Goal: Information Seeking & Learning: Learn about a topic

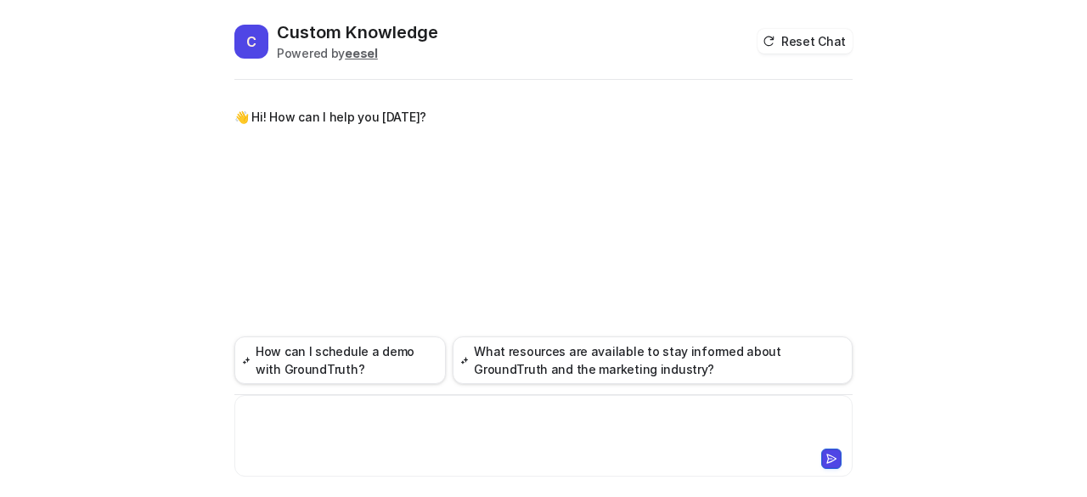
click at [407, 416] on div at bounding box center [544, 425] width 610 height 39
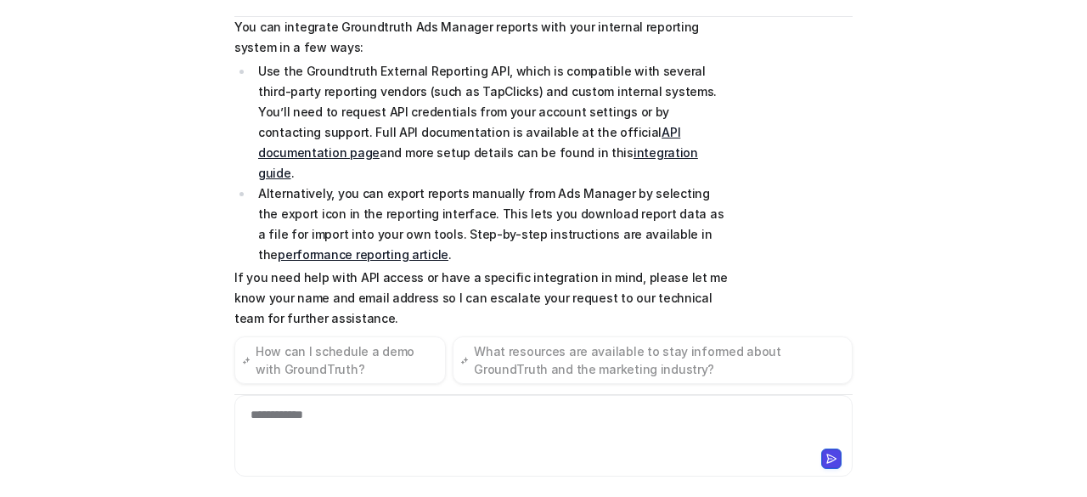
scroll to position [153, 0]
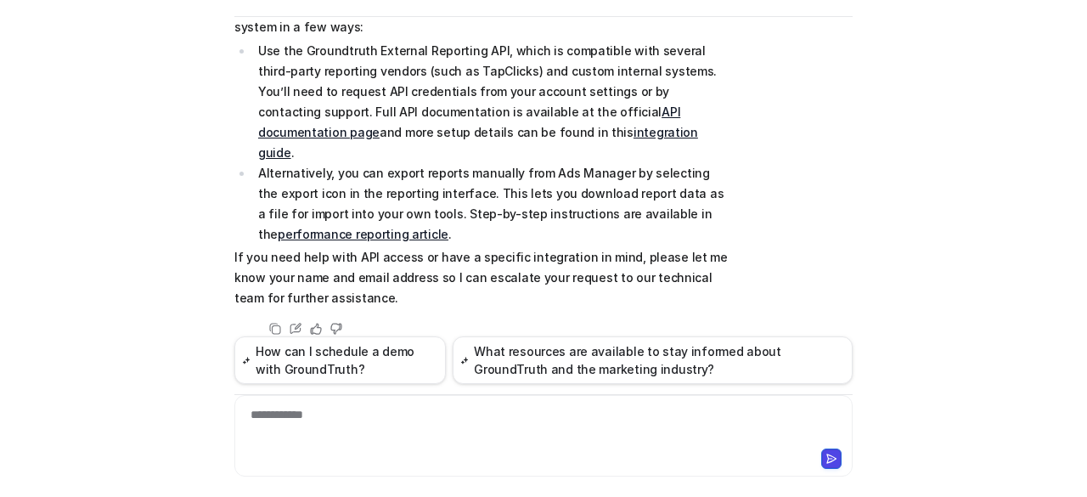
click at [556, 105] on link "API documentation page" at bounding box center [469, 121] width 422 height 35
click at [461, 126] on link "integration guide" at bounding box center [478, 142] width 440 height 35
click at [448, 227] on link "performance reporting article" at bounding box center [363, 234] width 171 height 14
click at [378, 402] on div "**********" at bounding box center [543, 435] width 618 height 81
click at [374, 416] on div "**********" at bounding box center [544, 425] width 610 height 39
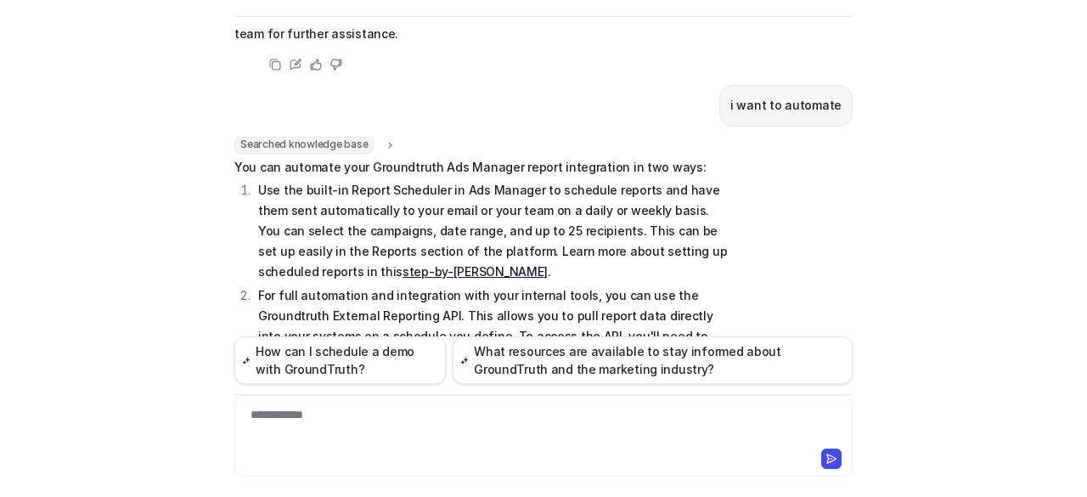
scroll to position [409, 0]
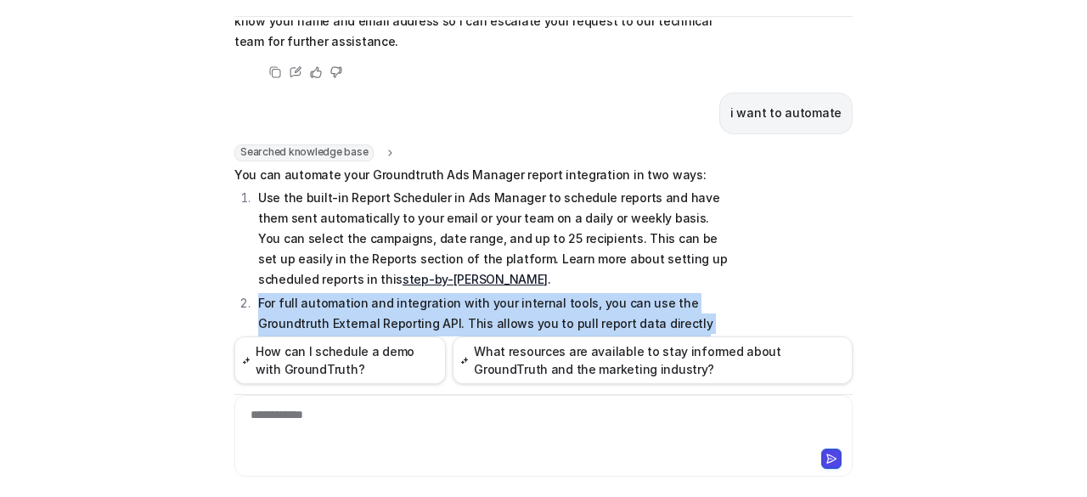
drag, startPoint x: 385, startPoint y: 256, endPoint x: 319, endPoint y: 235, distance: 69.3
click at [357, 246] on span "You can automate your Groundtruth Ads Manager report integration in two ways: U…" at bounding box center [482, 322] width 497 height 315
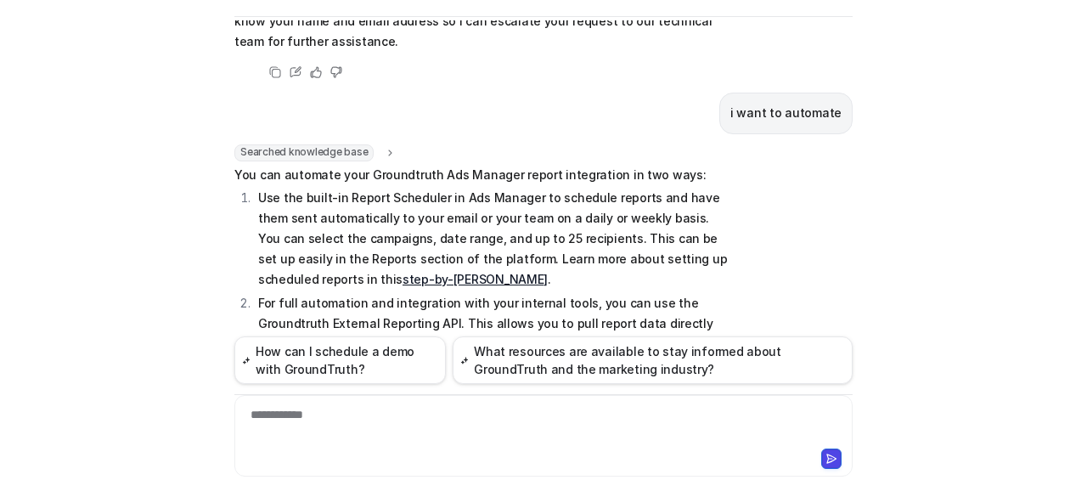
click at [259, 165] on span "You can automate your Groundtruth Ads Manager report integration in two ways: U…" at bounding box center [482, 322] width 497 height 315
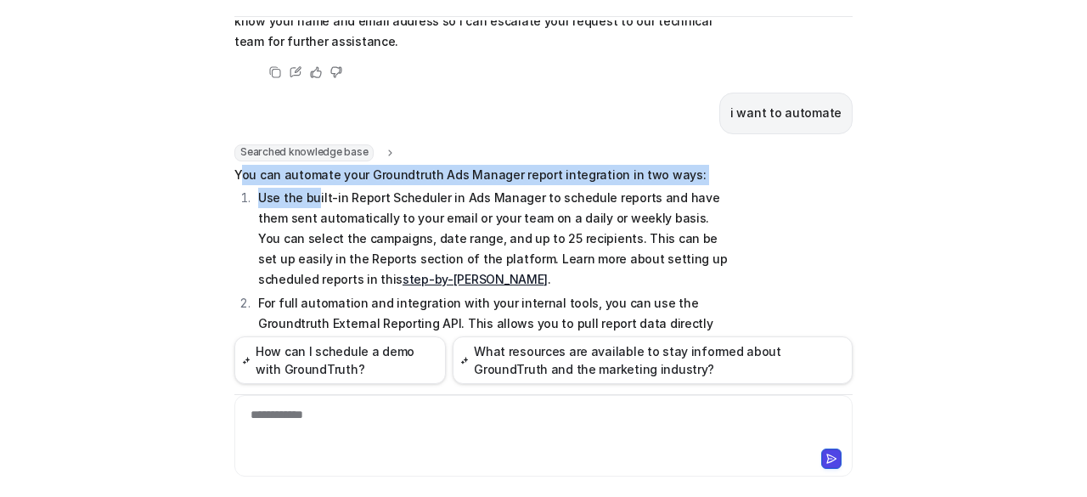
drag, startPoint x: 232, startPoint y: 150, endPoint x: 307, endPoint y: 169, distance: 77.8
click at [312, 170] on span "You can automate your Groundtruth Ads Manager report integration in two ways: U…" at bounding box center [482, 322] width 497 height 315
click at [234, 188] on ol "Use the built-in Report Scheduler in Ads Manager to schedule reports and have t…" at bounding box center [482, 302] width 497 height 228
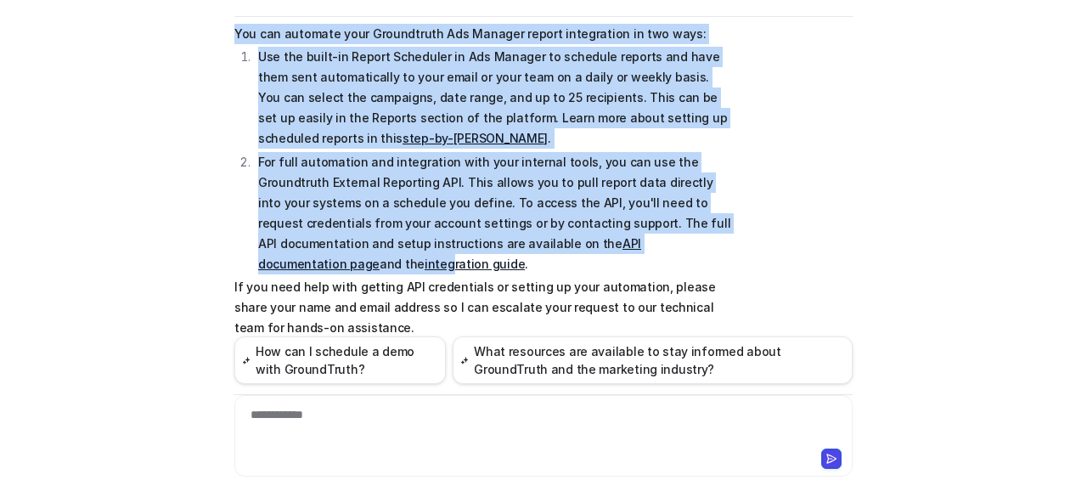
scroll to position [579, 0]
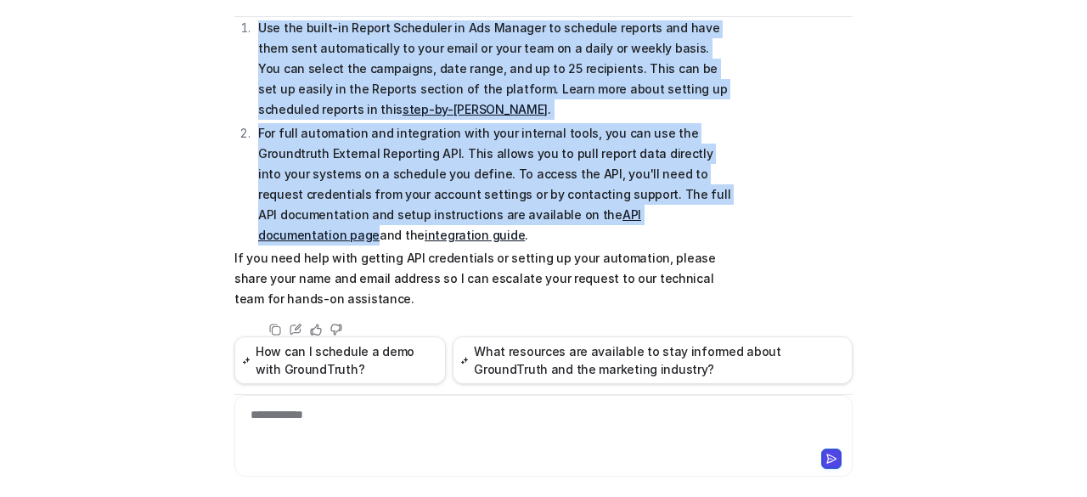
drag, startPoint x: 231, startPoint y: 153, endPoint x: 705, endPoint y: 195, distance: 475.6
click at [705, 195] on span "You can automate your Groundtruth Ads Manager report integration in two ways: U…" at bounding box center [482, 152] width 497 height 315
copy span "You can automate your Groundtruth Ads Manager report integration in two ways: U…"
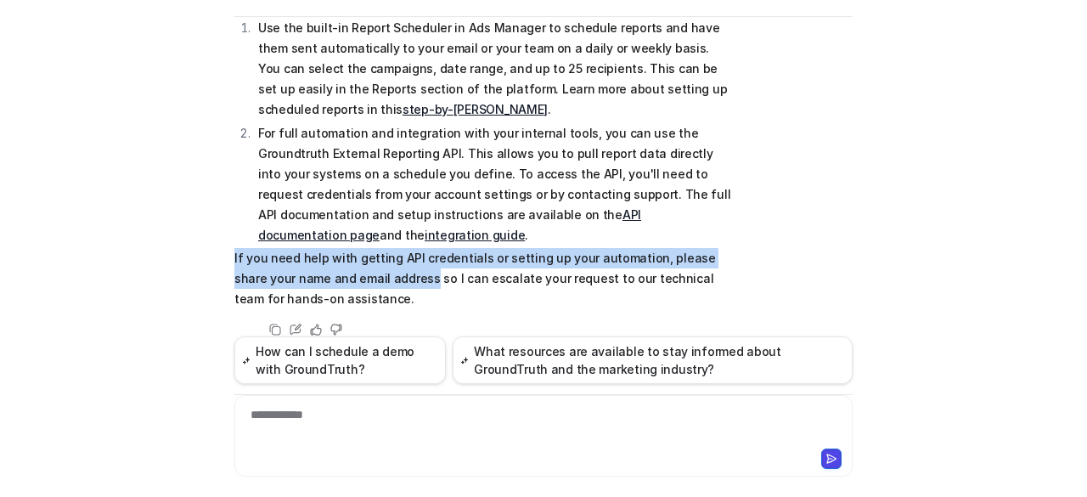
drag, startPoint x: 226, startPoint y: 233, endPoint x: 388, endPoint y: 256, distance: 163.6
click at [388, 256] on div "C Custom Knowledge Powered by eesel Reset Chat 👋 Hi! How can I help you [DATE]?…" at bounding box center [543, 196] width 645 height 476
copy p "If you need help with getting API credentials or setting up your automation, pl…"
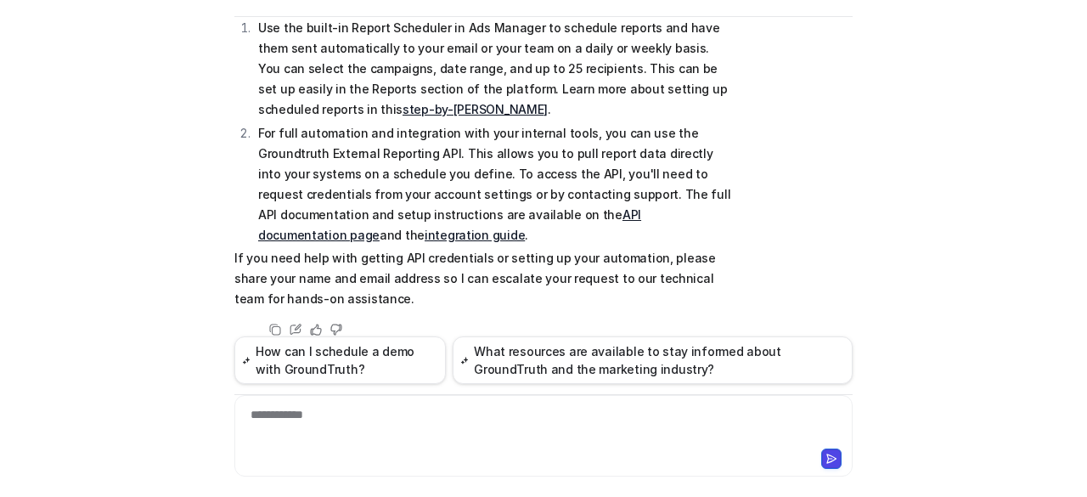
click at [370, 429] on div "**********" at bounding box center [544, 425] width 610 height 39
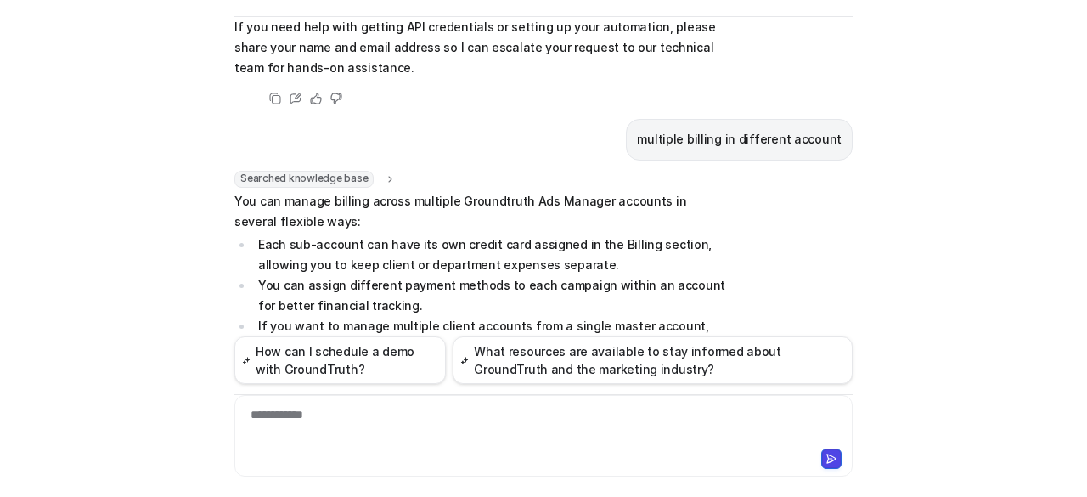
scroll to position [895, 0]
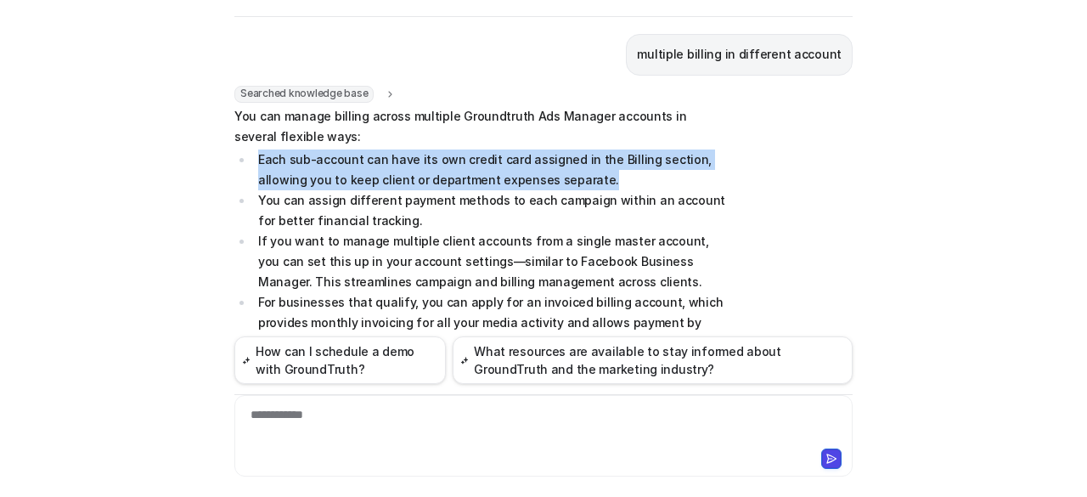
drag, startPoint x: 540, startPoint y: 156, endPoint x: 253, endPoint y: 135, distance: 287.7
click at [253, 149] on li "Each sub-account can have its own credit card assigned in the Billing section, …" at bounding box center [492, 169] width 478 height 41
copy li "Each sub-account can have its own credit card assigned in the Billing section, …"
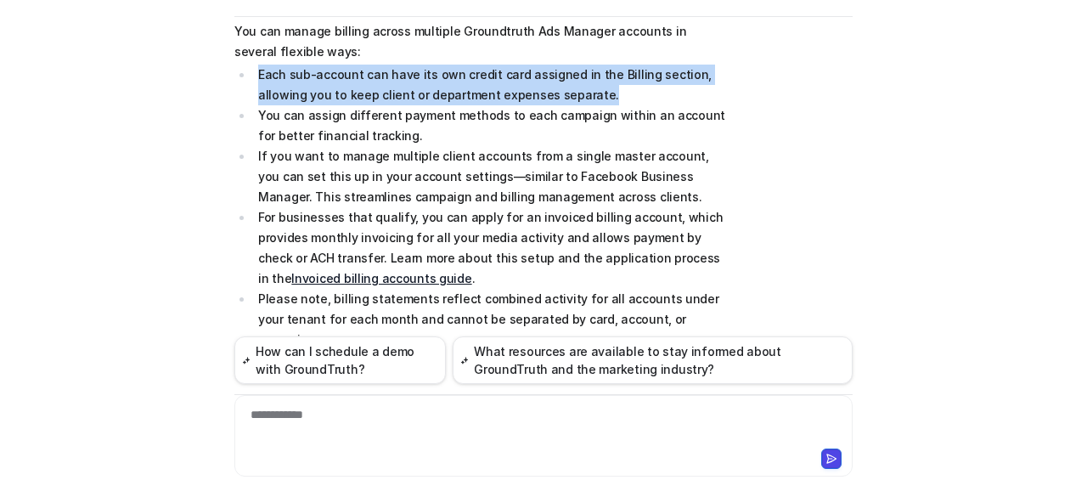
scroll to position [1064, 0]
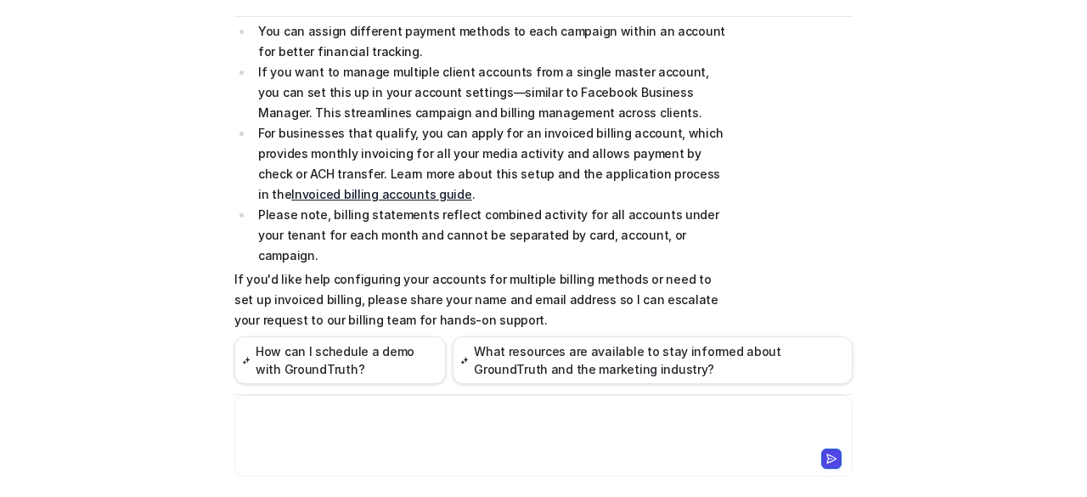
click at [334, 434] on div at bounding box center [544, 425] width 610 height 39
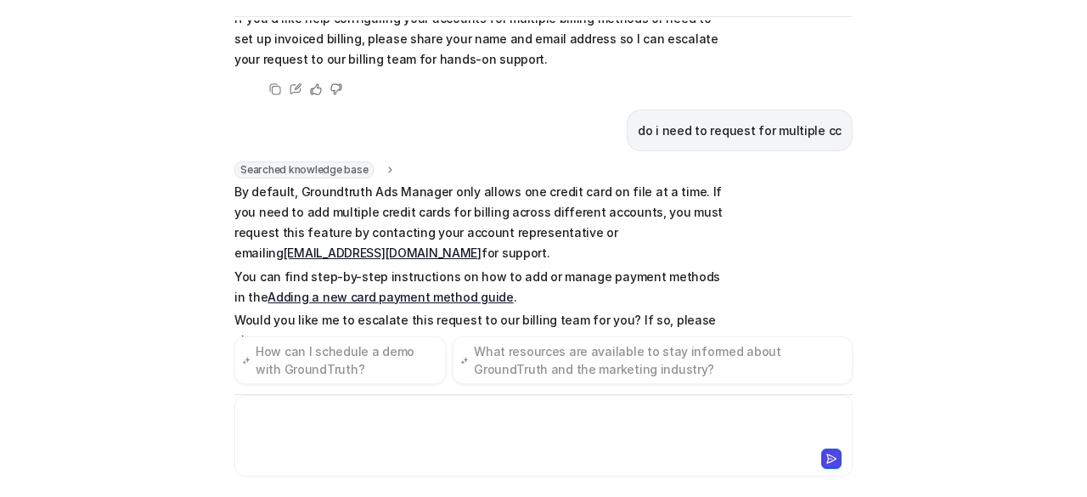
scroll to position [1345, 0]
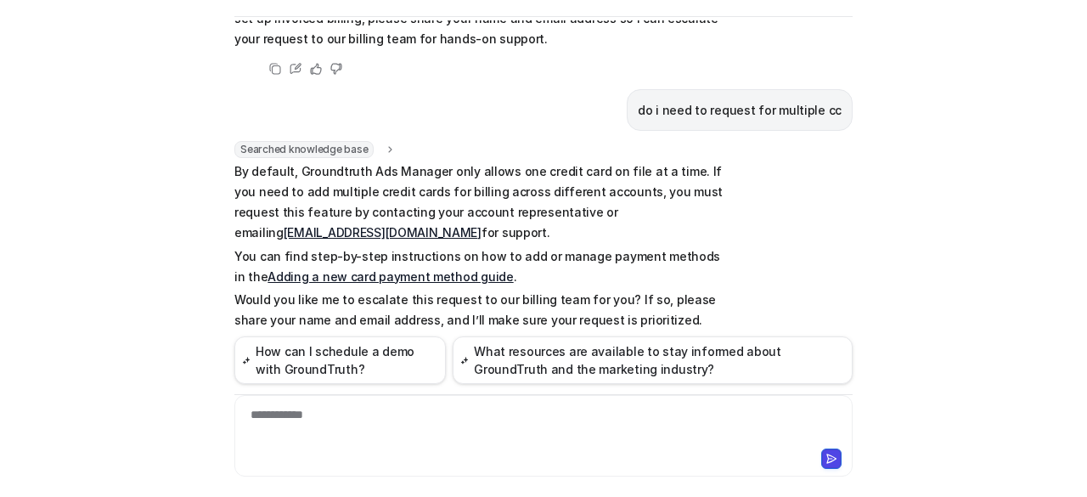
click at [403, 269] on link "Adding a new card payment method guide" at bounding box center [389, 276] width 245 height 14
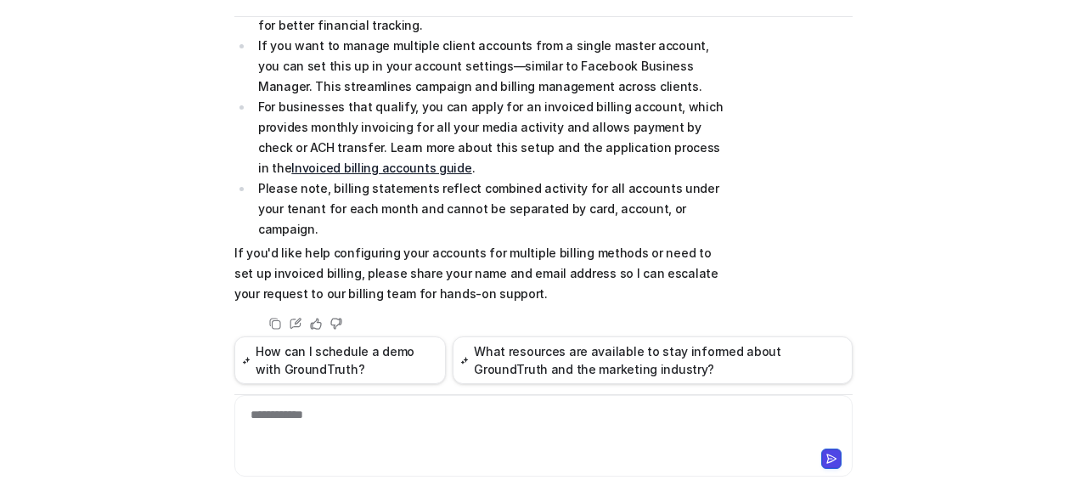
scroll to position [920, 0]
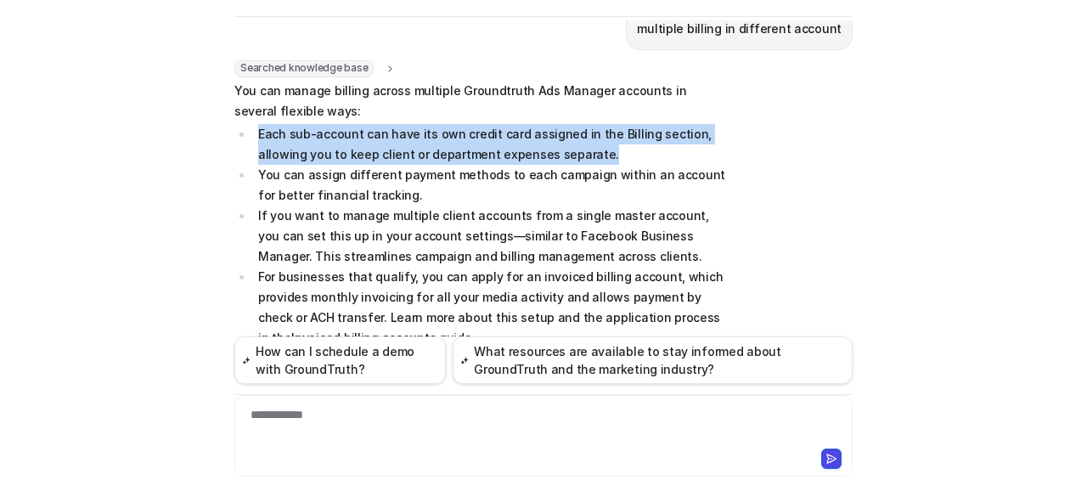
drag, startPoint x: 543, startPoint y: 135, endPoint x: 251, endPoint y: 118, distance: 292.5
click at [253, 124] on li "Each sub-account can have its own credit card assigned in the Billing section, …" at bounding box center [492, 144] width 478 height 41
copy li "Each sub-account can have its own credit card assigned in the Billing section, …"
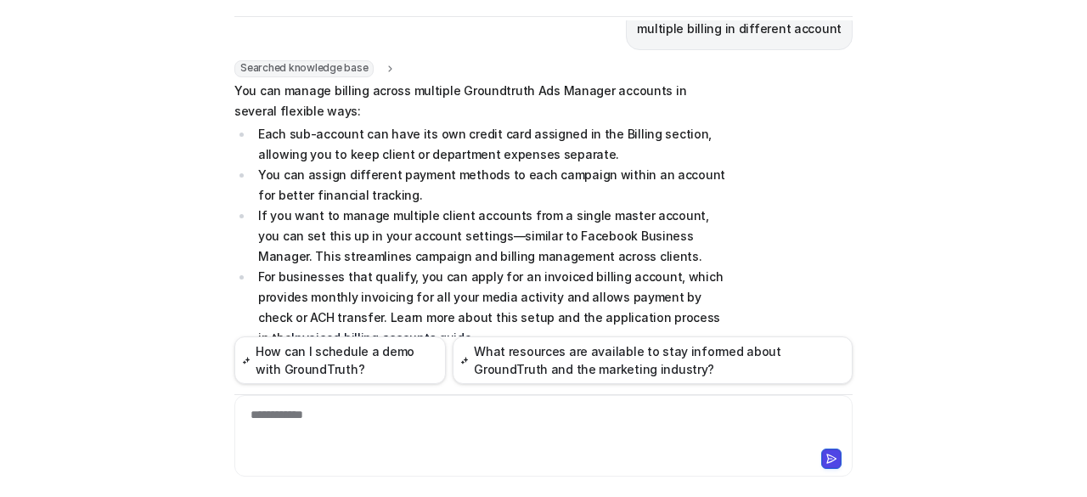
click at [375, 424] on div "**********" at bounding box center [544, 425] width 610 height 39
click at [263, 412] on div "**********" at bounding box center [544, 425] width 610 height 39
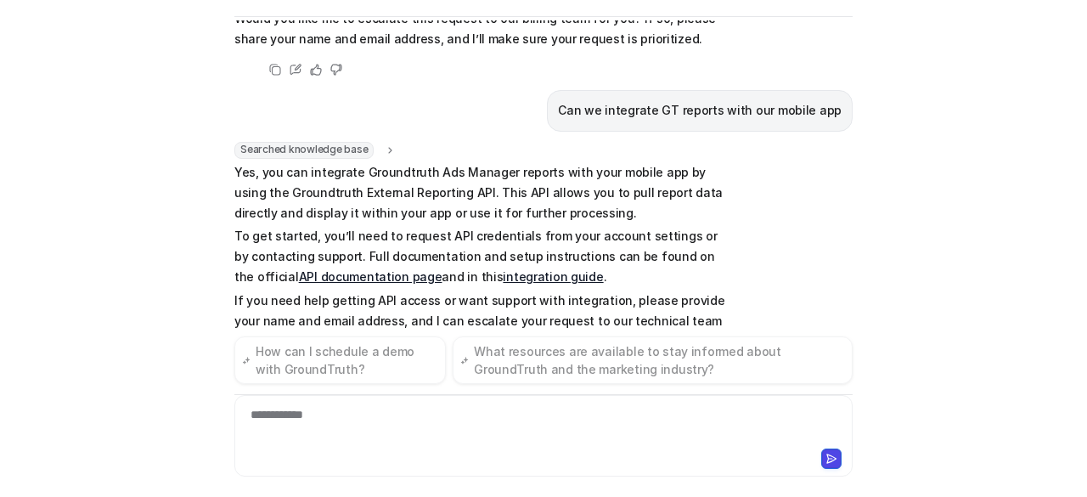
scroll to position [1646, 0]
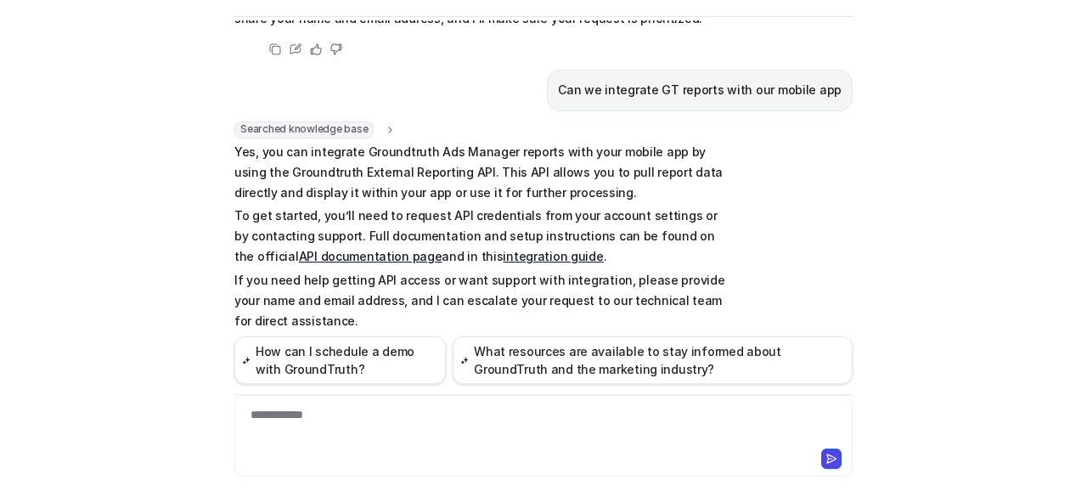
click at [299, 249] on link "API documentation page" at bounding box center [370, 256] width 143 height 14
click at [464, 424] on div "**********" at bounding box center [544, 425] width 610 height 39
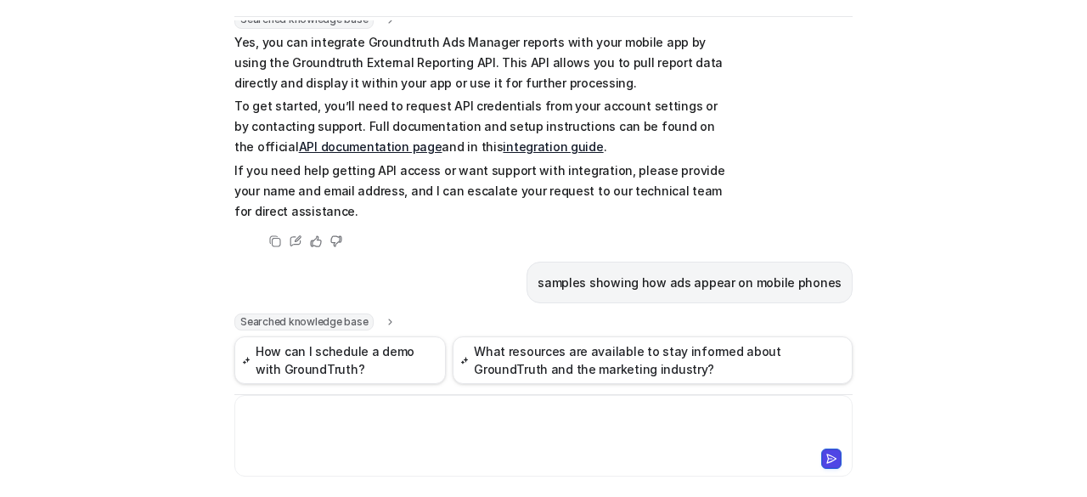
scroll to position [2070, 0]
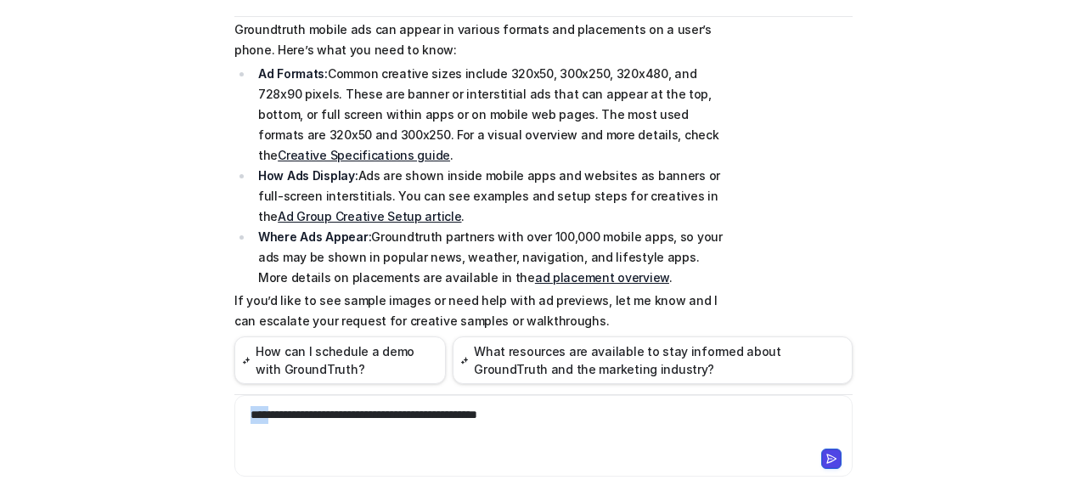
drag, startPoint x: 247, startPoint y: 418, endPoint x: 214, endPoint y: 421, distance: 33.3
click at [221, 421] on div "C Custom Knowledge Powered by eesel Reset Chat 👋 Hi! How can I help you [DATE]?…" at bounding box center [543, 196] width 645 height 476
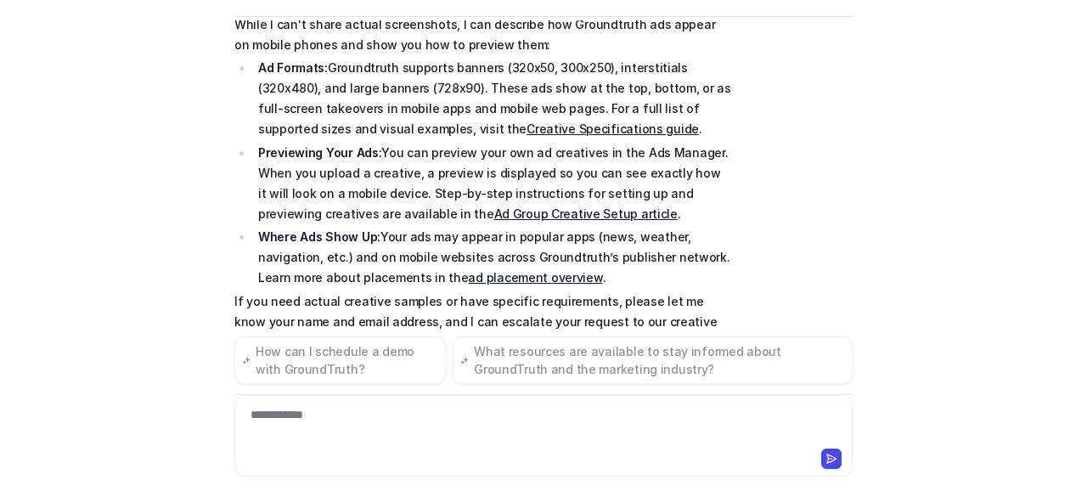
scroll to position [2520, 0]
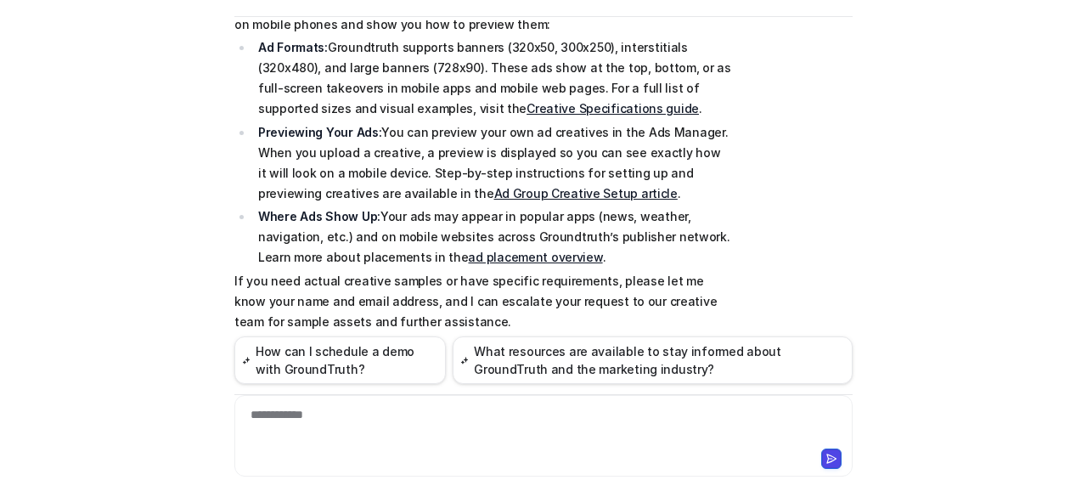
click at [503, 250] on link "ad placement overview" at bounding box center [535, 257] width 134 height 14
click at [336, 415] on div at bounding box center [544, 425] width 610 height 39
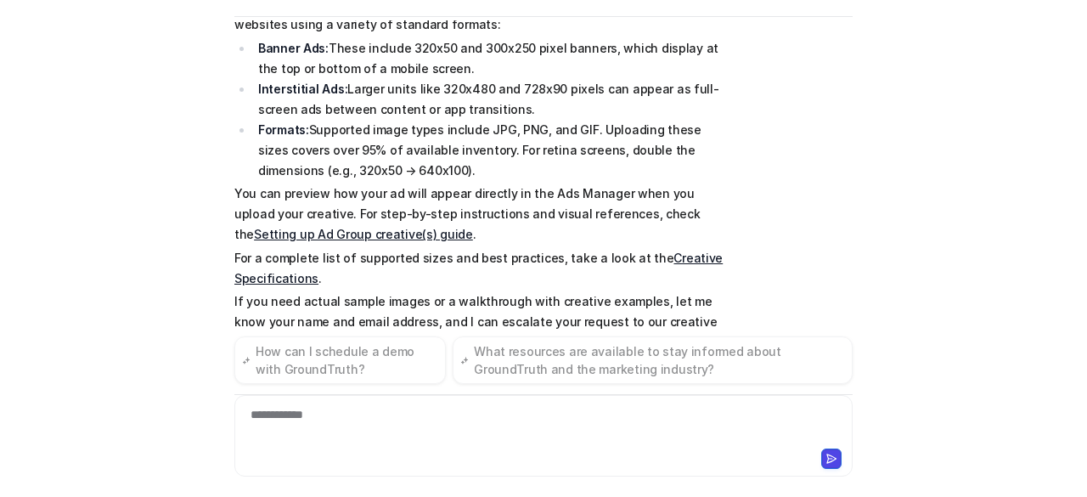
scroll to position [2990, 0]
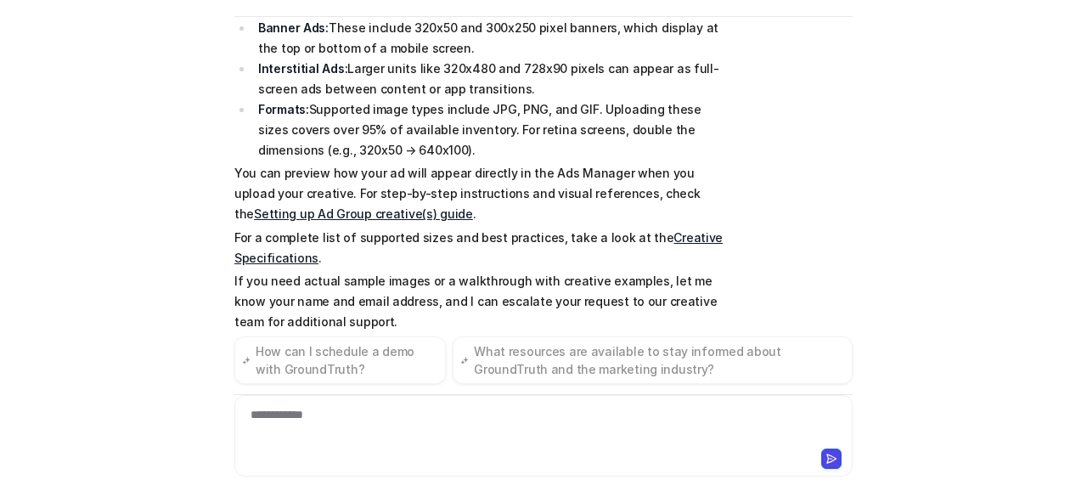
drag, startPoint x: 683, startPoint y: 181, endPoint x: 684, endPoint y: 169, distance: 11.9
click at [684, 169] on p "You can preview how your ad will appear directly in the Ads Manager when you up…" at bounding box center [482, 193] width 497 height 61
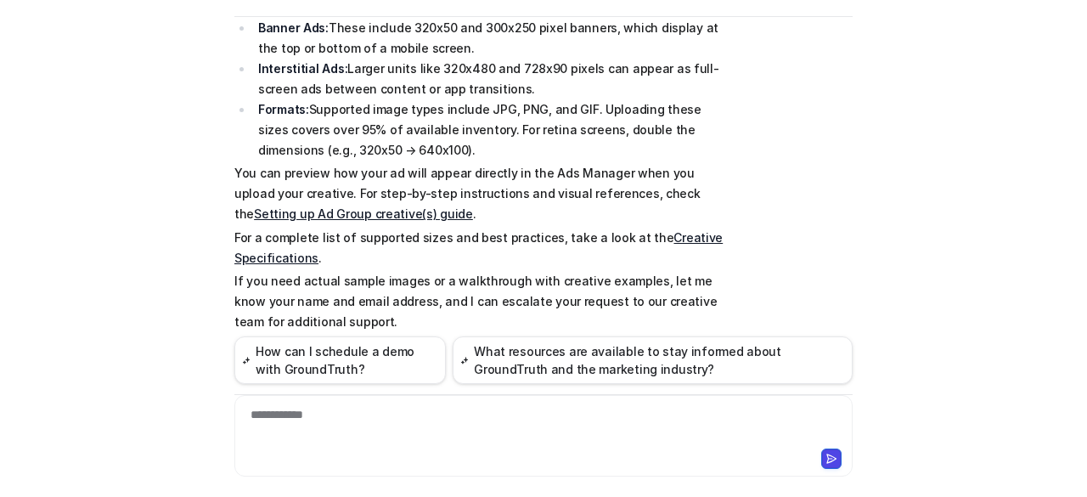
click at [473, 206] on link "Setting up Ad Group creative(s) guide" at bounding box center [363, 213] width 219 height 14
click at [649, 230] on link "Creative Specifications" at bounding box center [478, 247] width 488 height 35
drag, startPoint x: 371, startPoint y: 420, endPoint x: 344, endPoint y: 419, distance: 27.2
click at [362, 420] on div at bounding box center [544, 425] width 610 height 39
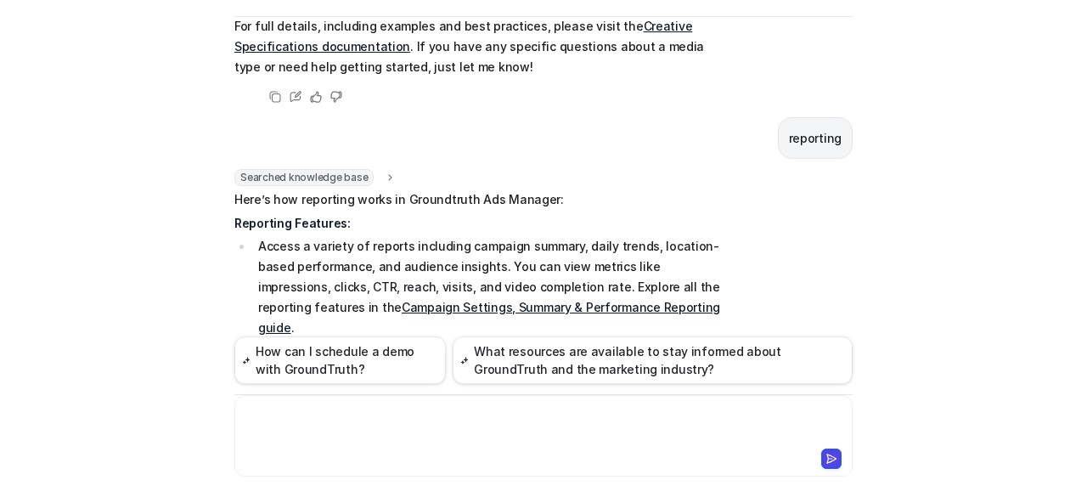
scroll to position [3695, 0]
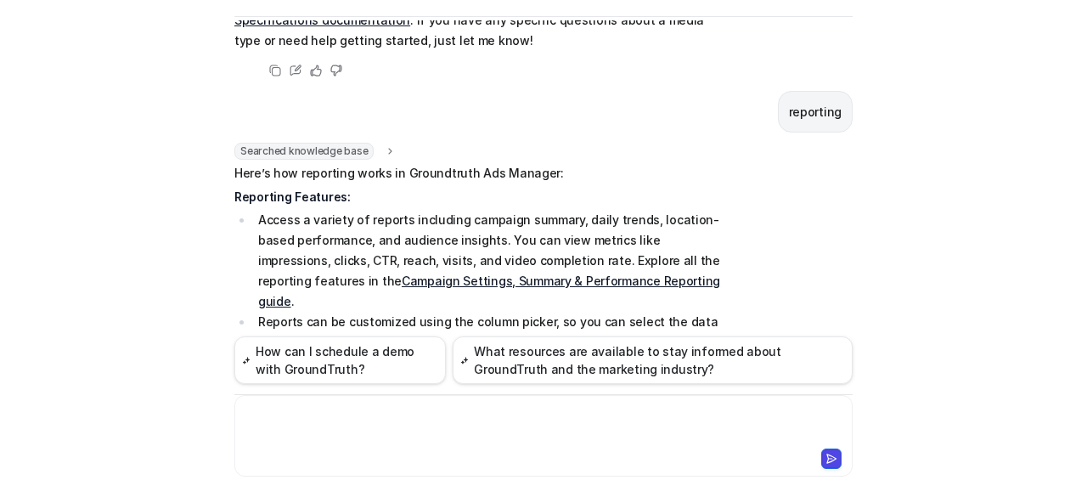
click at [443, 273] on link "Campaign Settings, Summary & Performance Reporting guide" at bounding box center [489, 290] width 462 height 35
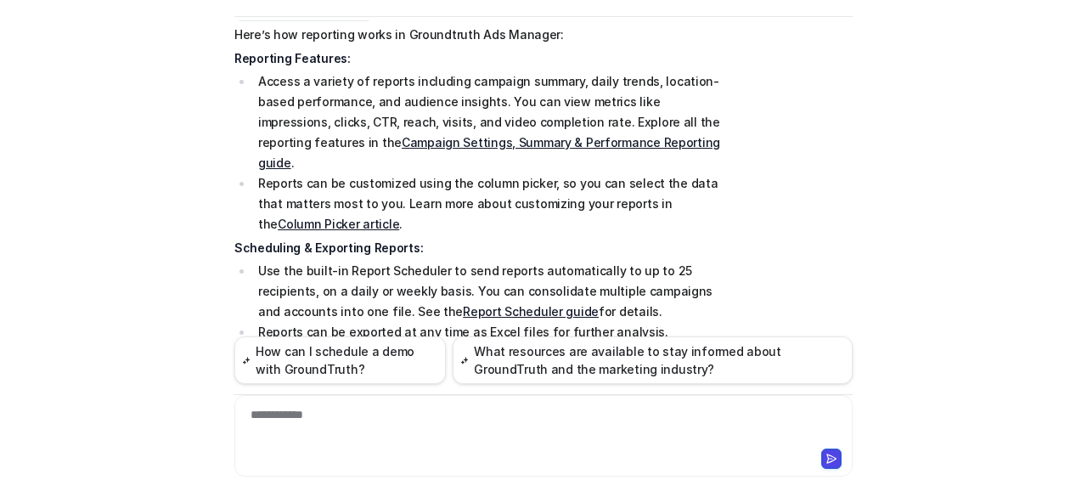
scroll to position [3865, 0]
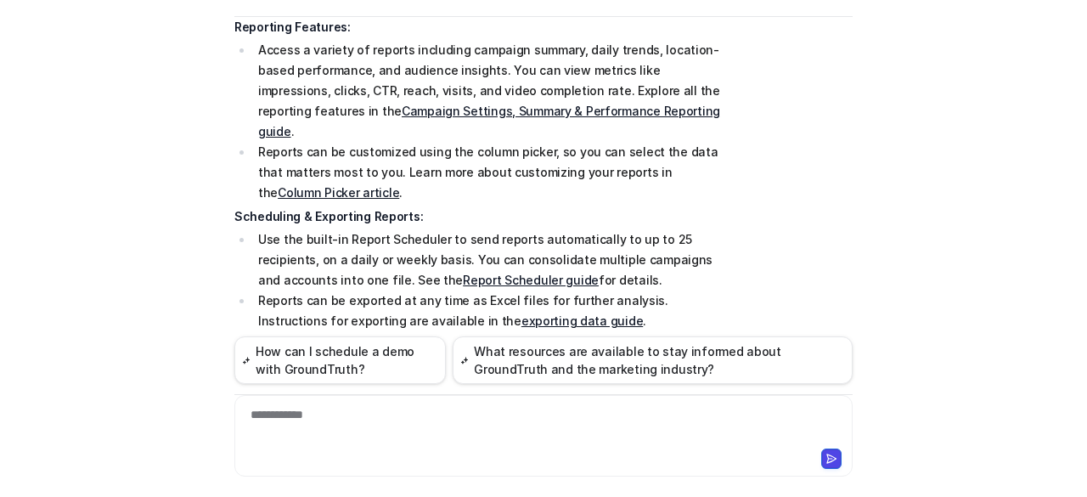
click at [521, 313] on link "exporting data guide" at bounding box center [581, 320] width 121 height 14
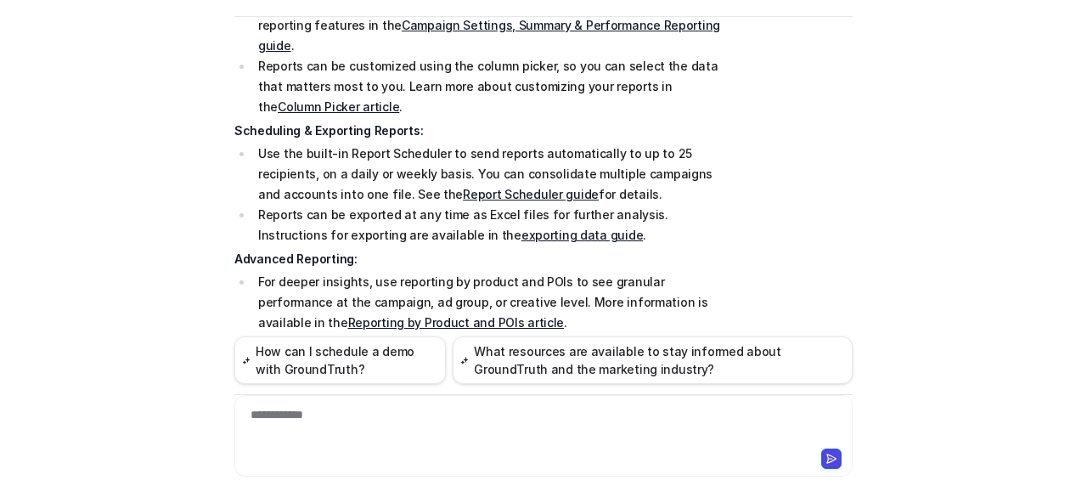
scroll to position [4034, 0]
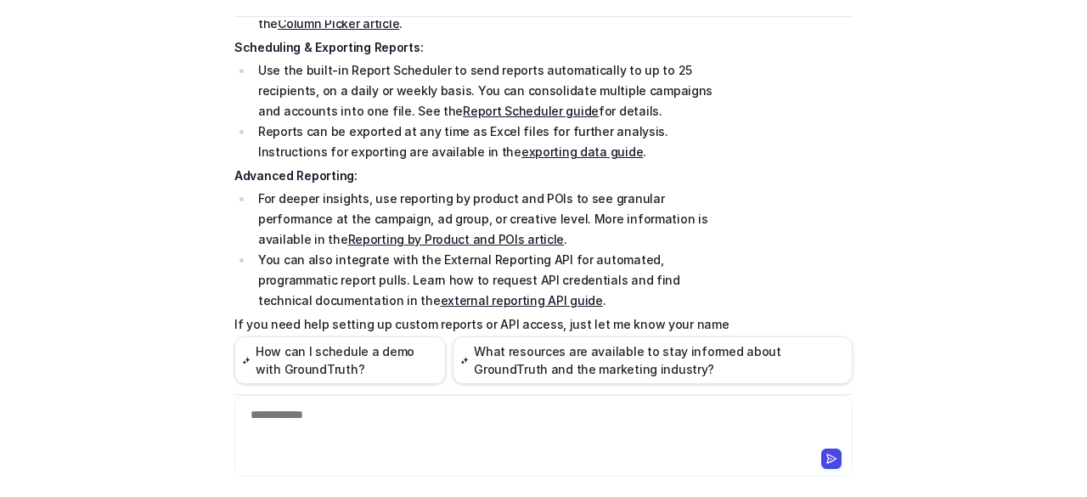
click at [358, 232] on link "Reporting by Product and POIs article" at bounding box center [456, 239] width 216 height 14
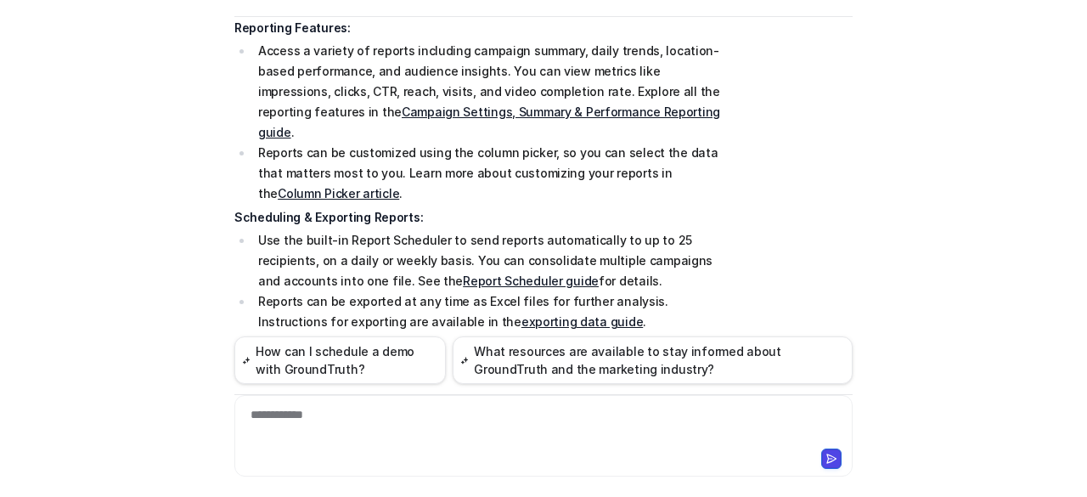
scroll to position [3780, 0]
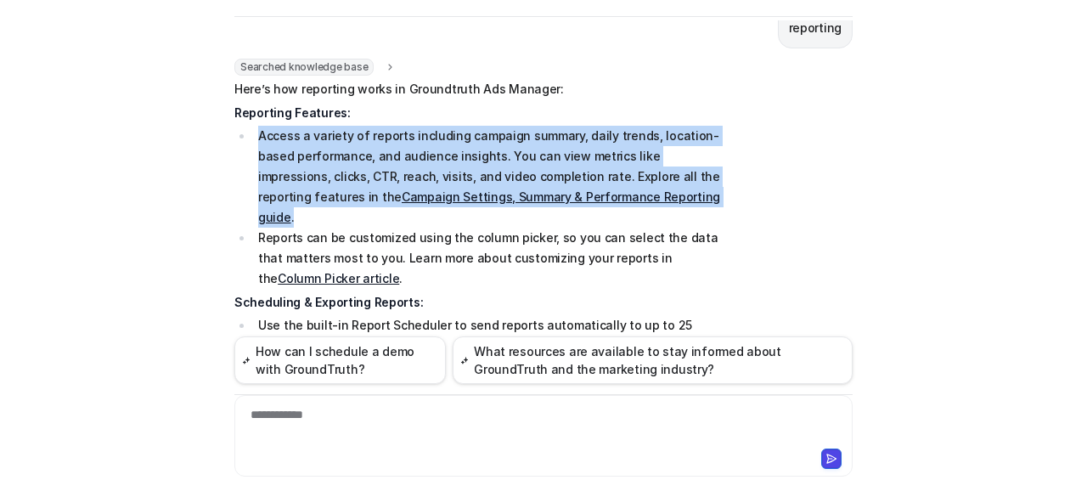
drag, startPoint x: 611, startPoint y: 147, endPoint x: 250, endPoint y: 83, distance: 367.2
click at [253, 126] on li "Access a variety of reports including campaign summary, daily trends, location-…" at bounding box center [492, 177] width 478 height 102
copy li "Access a variety of reports including campaign summary, daily trends, location-…"
